Goal: Information Seeking & Learning: Learn about a topic

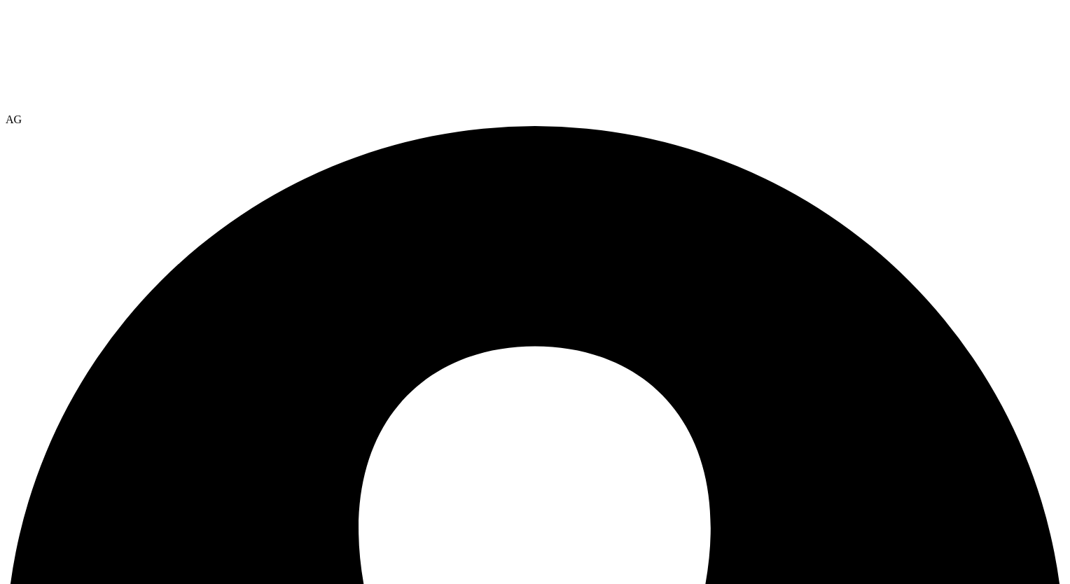
select select "USEast"
drag, startPoint x: 78, startPoint y: 395, endPoint x: 104, endPoint y: 407, distance: 27.9
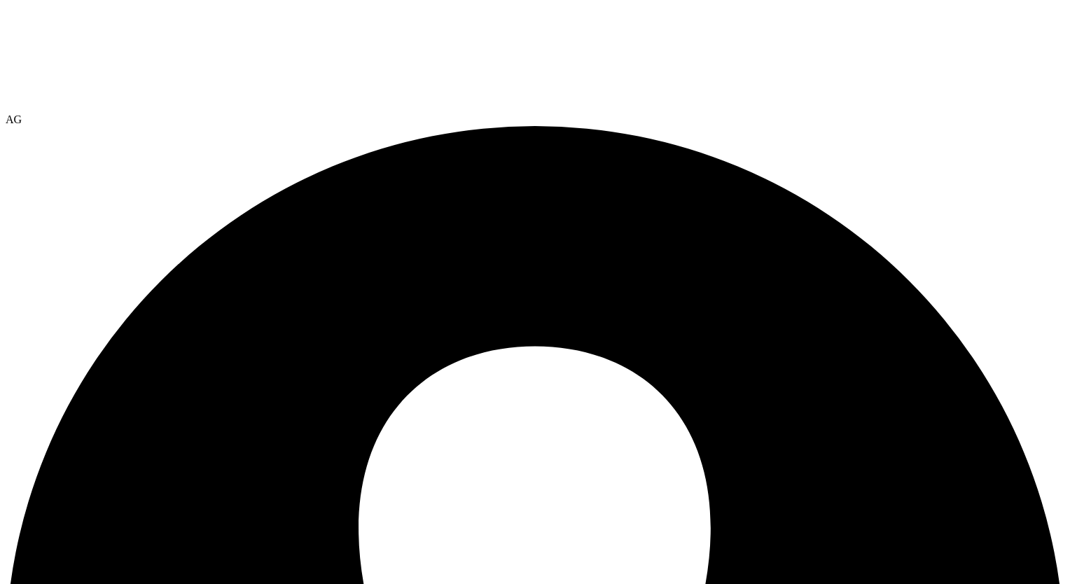
select select "USD"
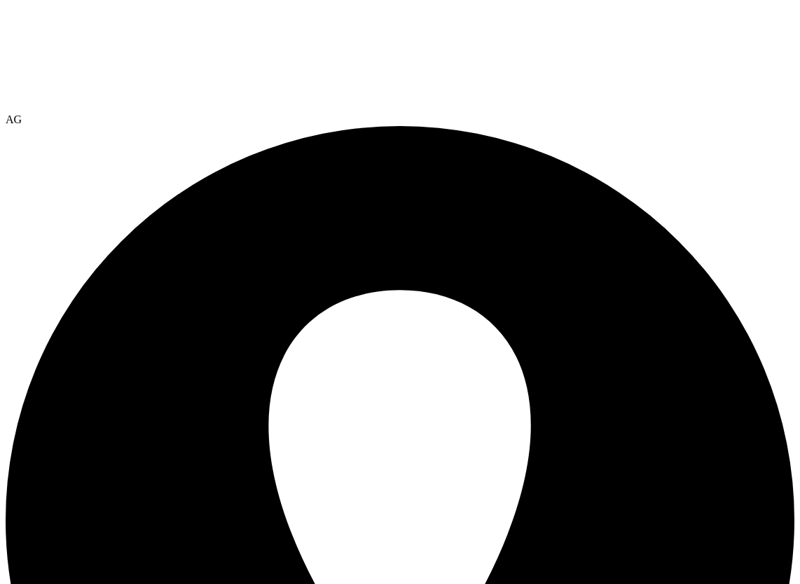
scroll to position [153, 0]
